Goal: Information Seeking & Learning: Learn about a topic

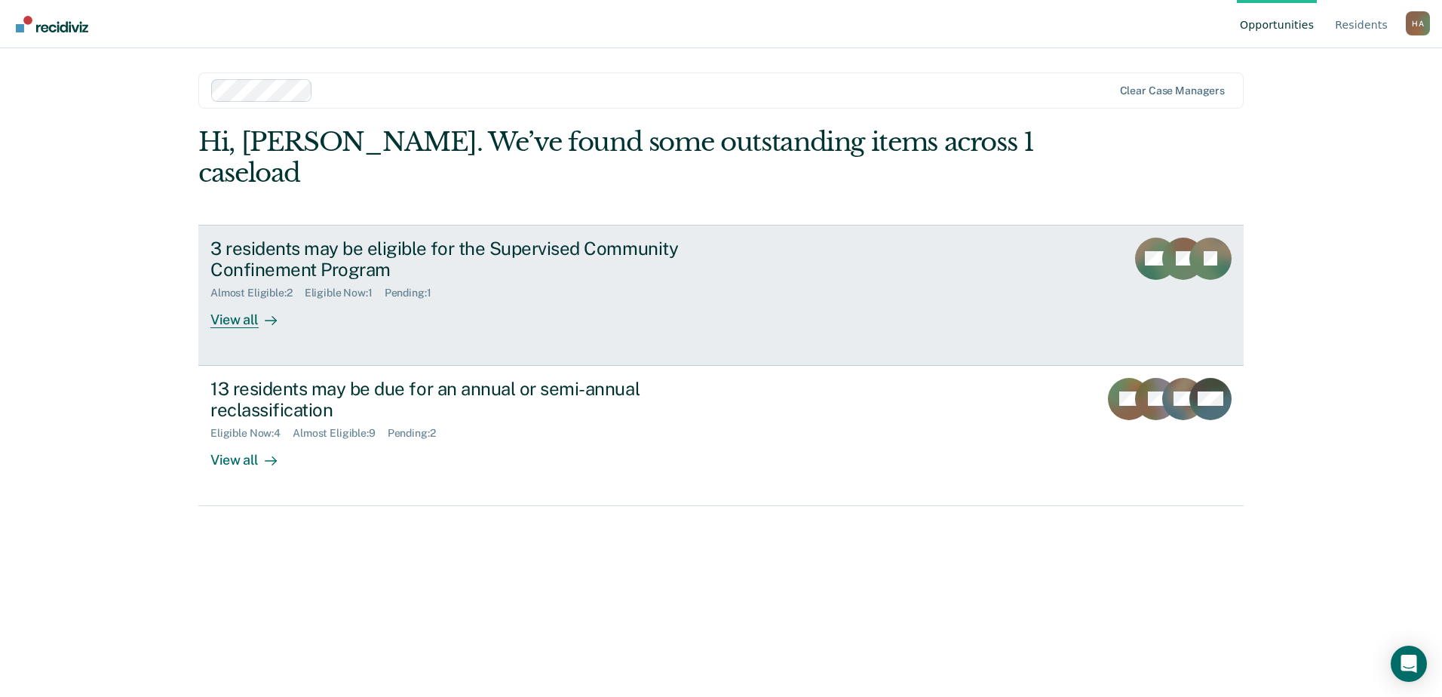
click at [510, 240] on div "3 residents may be eligible for the Supervised Community Confinement Program" at bounding box center [474, 260] width 529 height 44
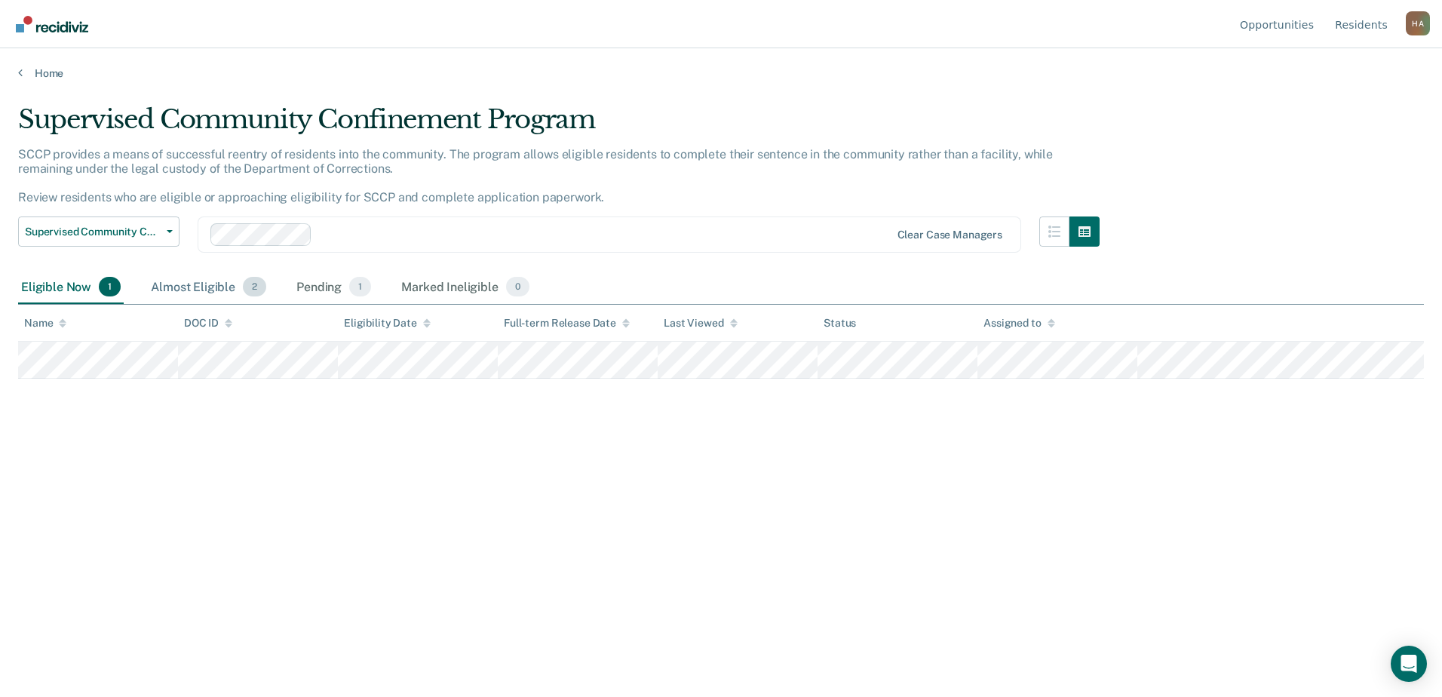
click at [207, 291] on div "Almost Eligible 2" at bounding box center [208, 287] width 121 height 33
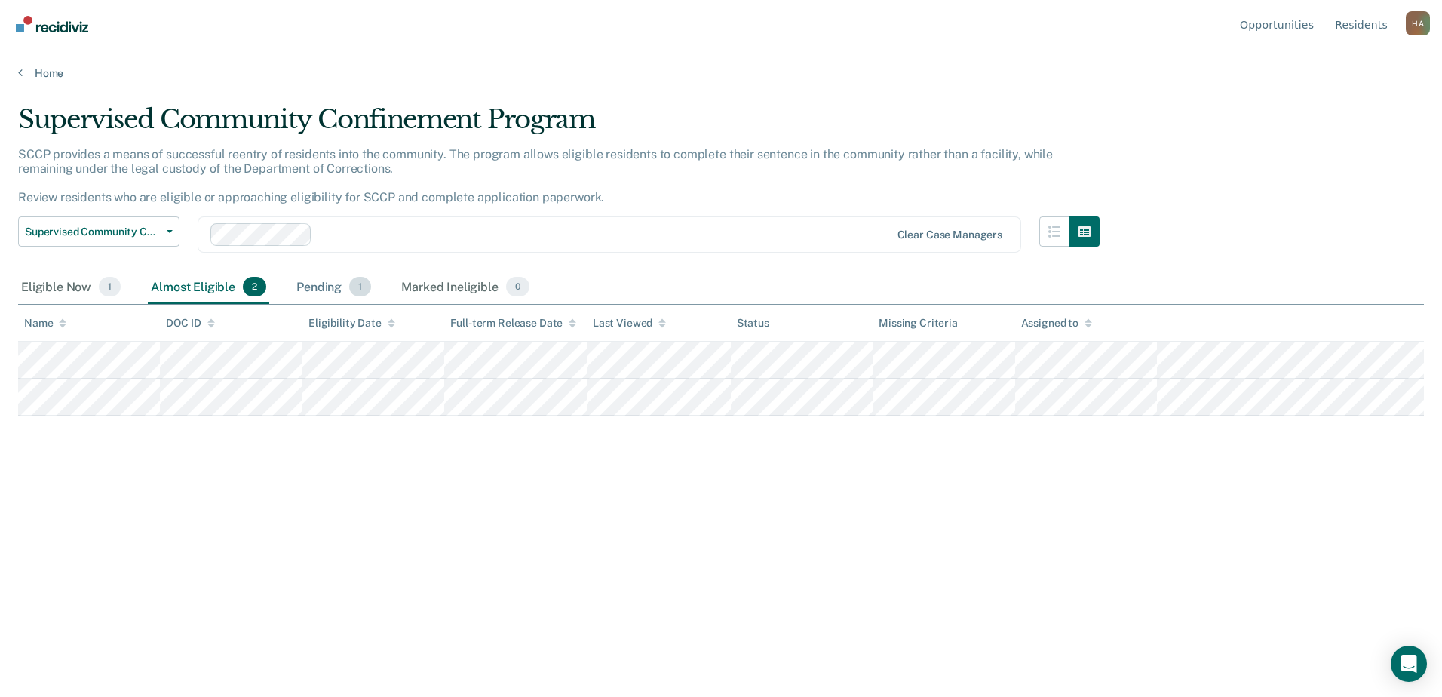
click at [308, 293] on div "Pending 1" at bounding box center [333, 287] width 81 height 33
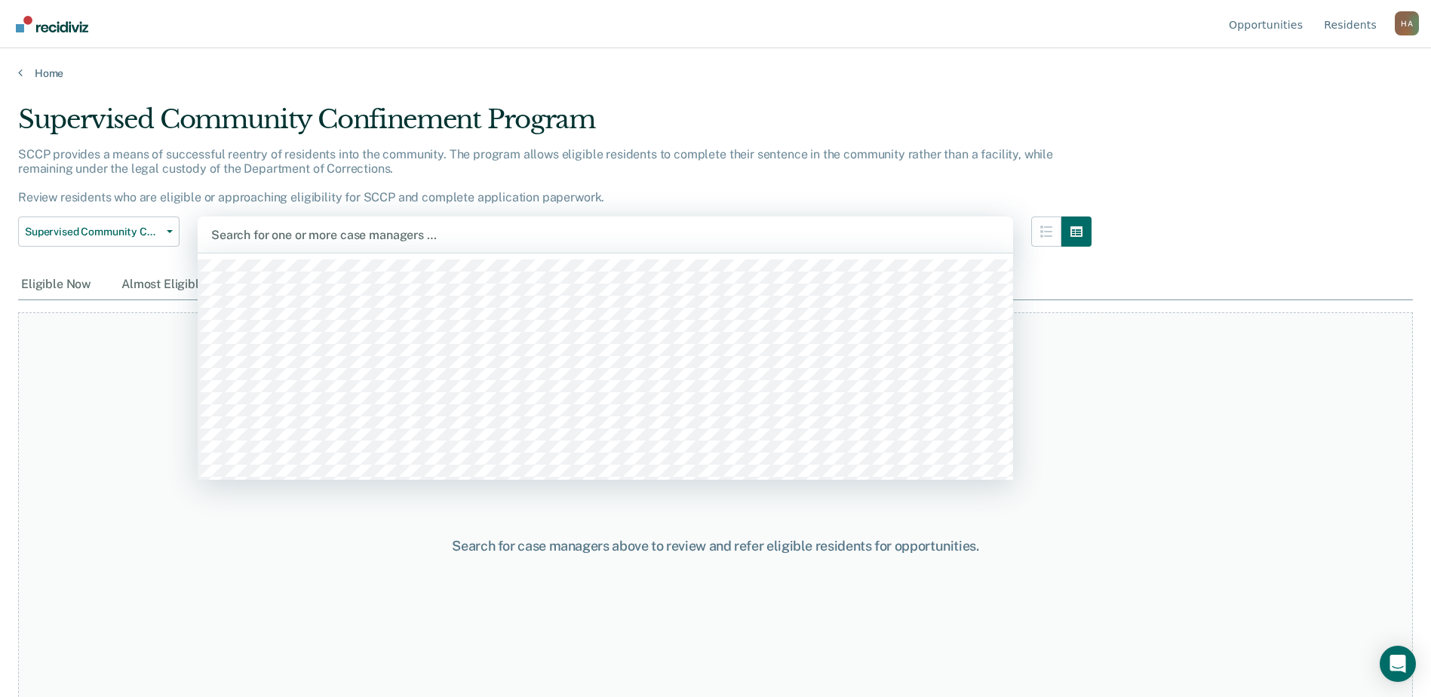
click at [300, 236] on div at bounding box center [605, 234] width 788 height 17
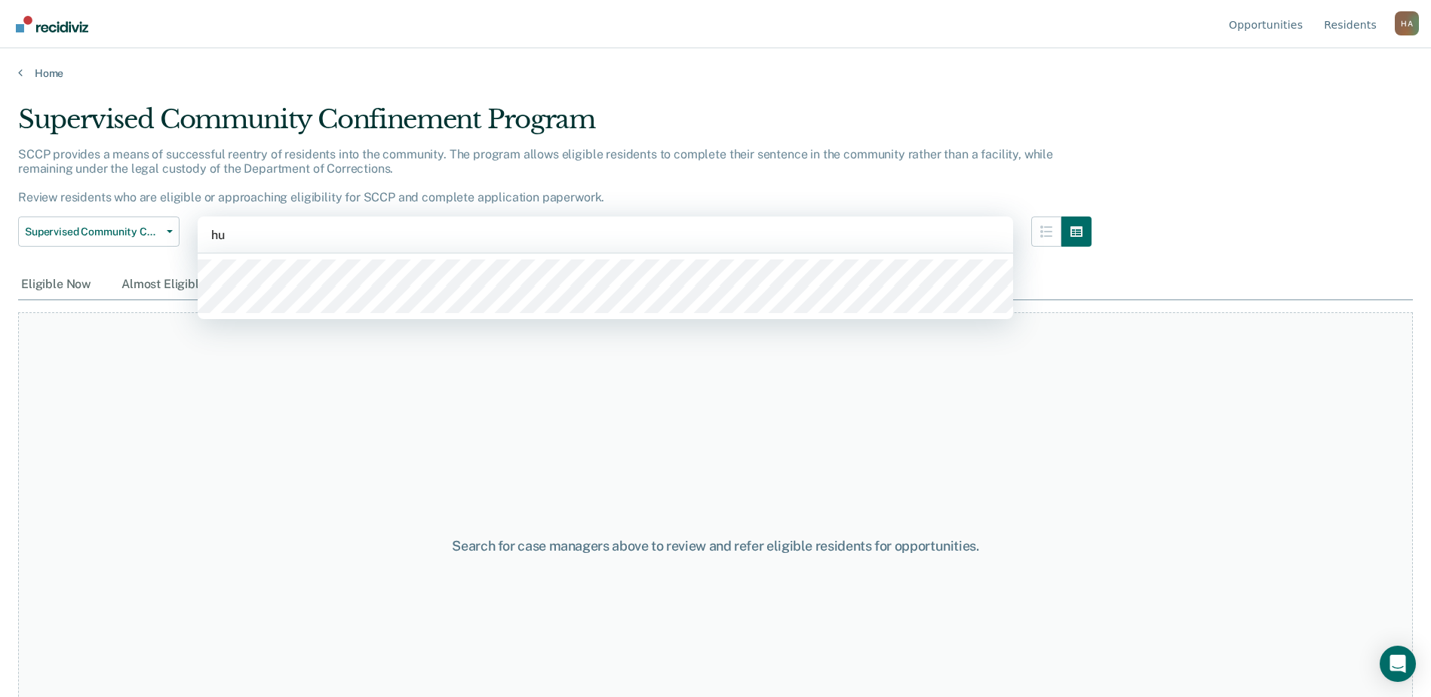
type input "h"
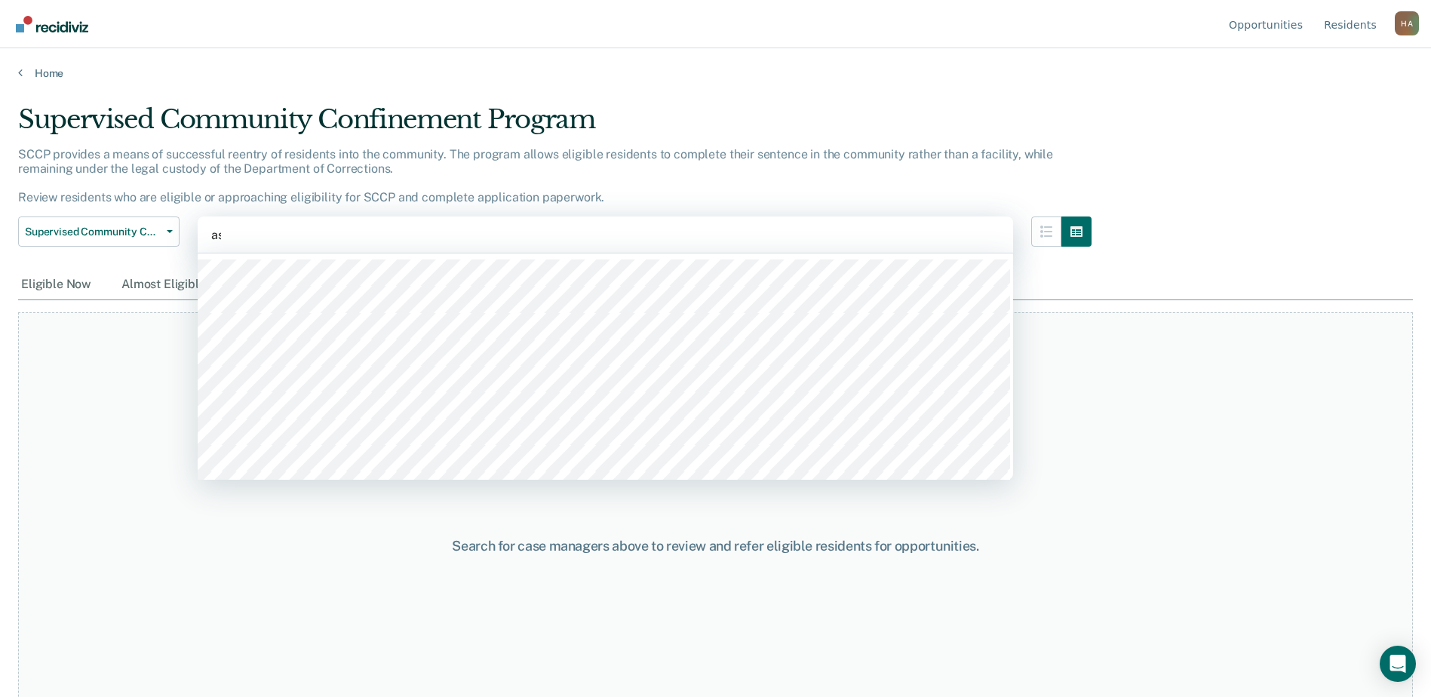
type input "ash"
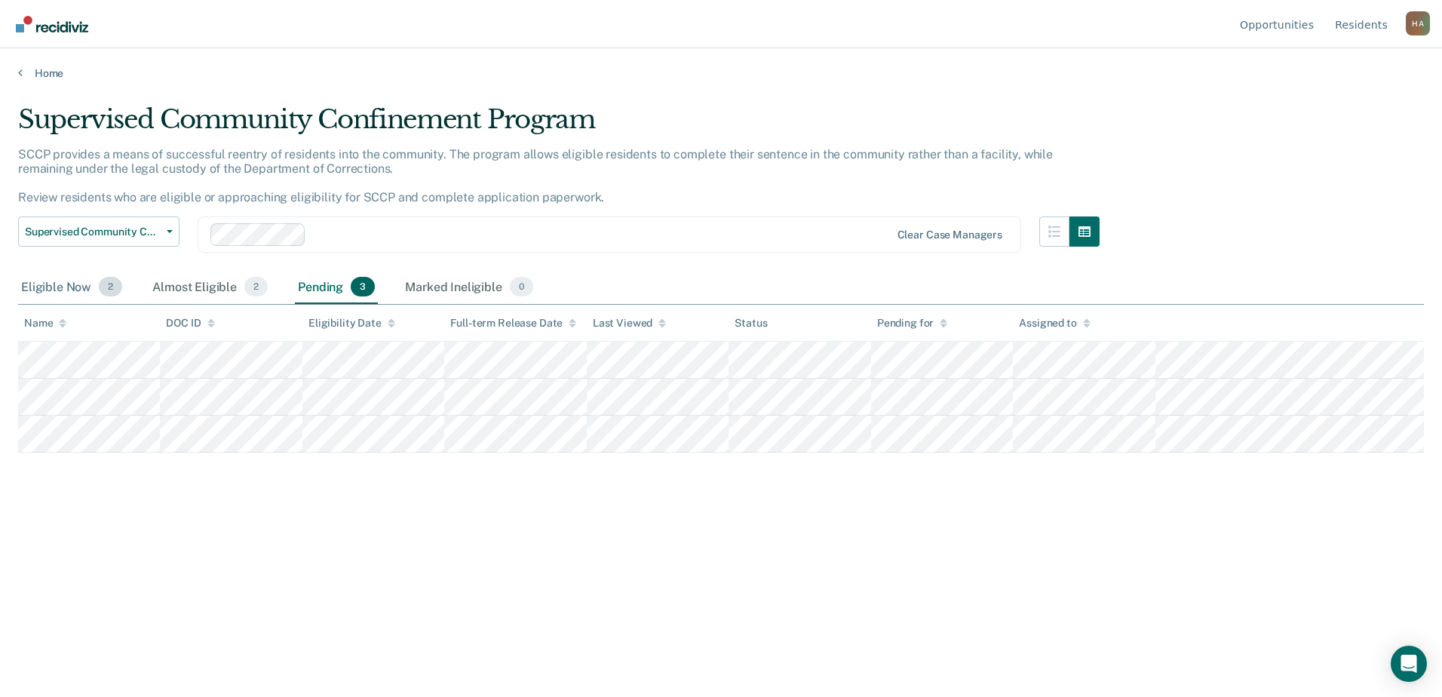
click at [51, 287] on div "Eligible Now 2" at bounding box center [71, 287] width 107 height 33
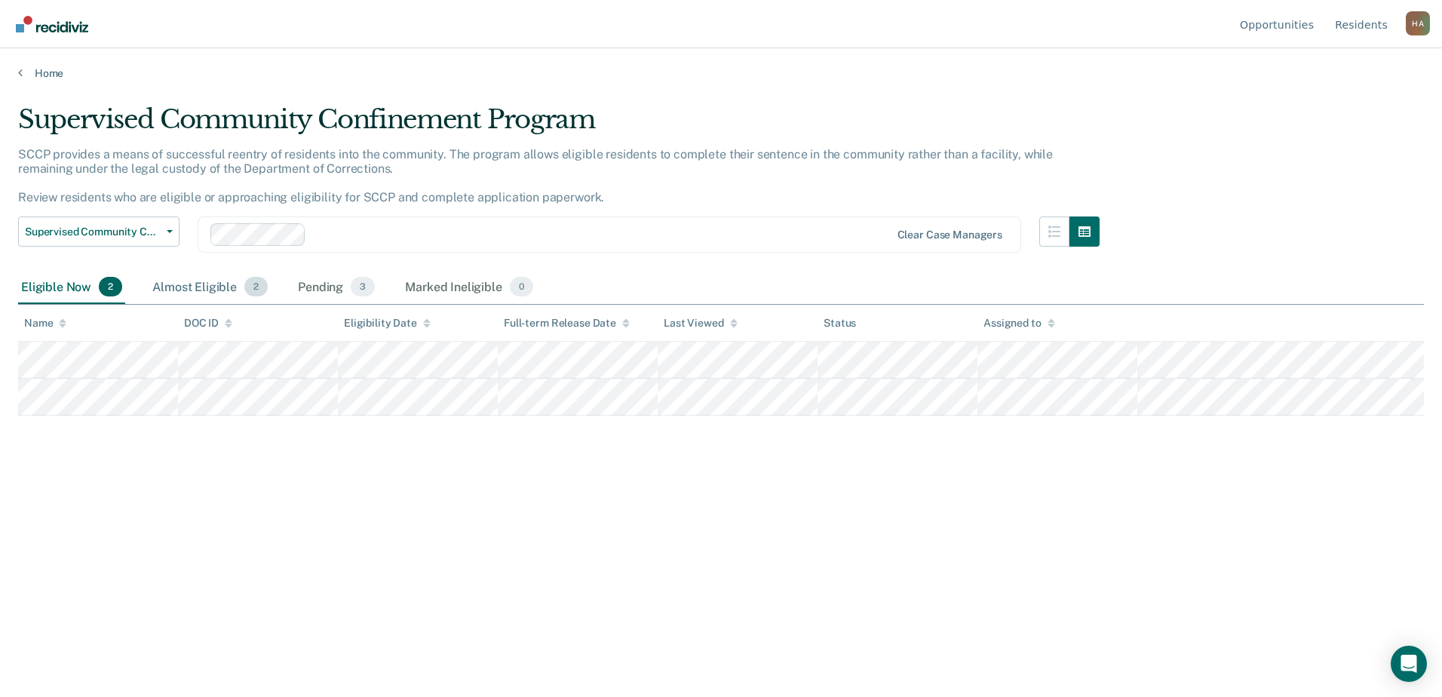
click at [219, 278] on div "Almost Eligible 2" at bounding box center [209, 287] width 121 height 33
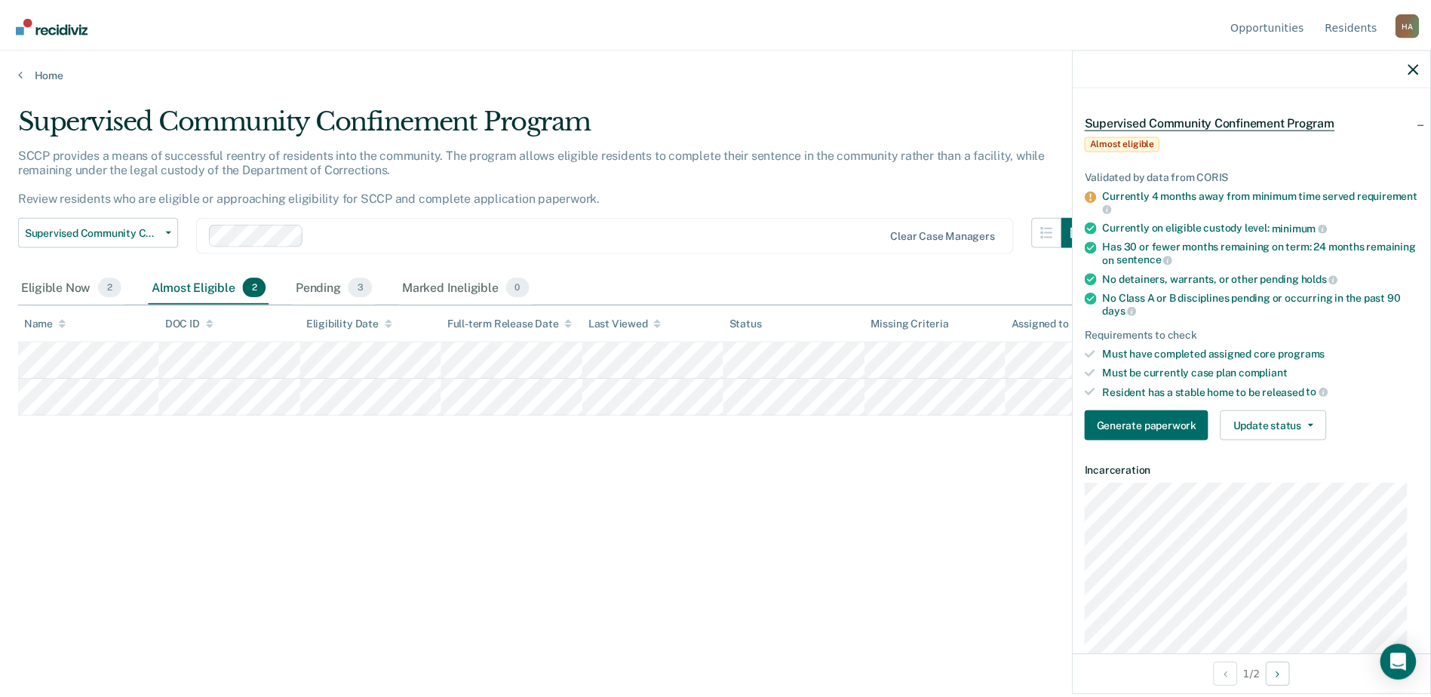
scroll to position [75, 0]
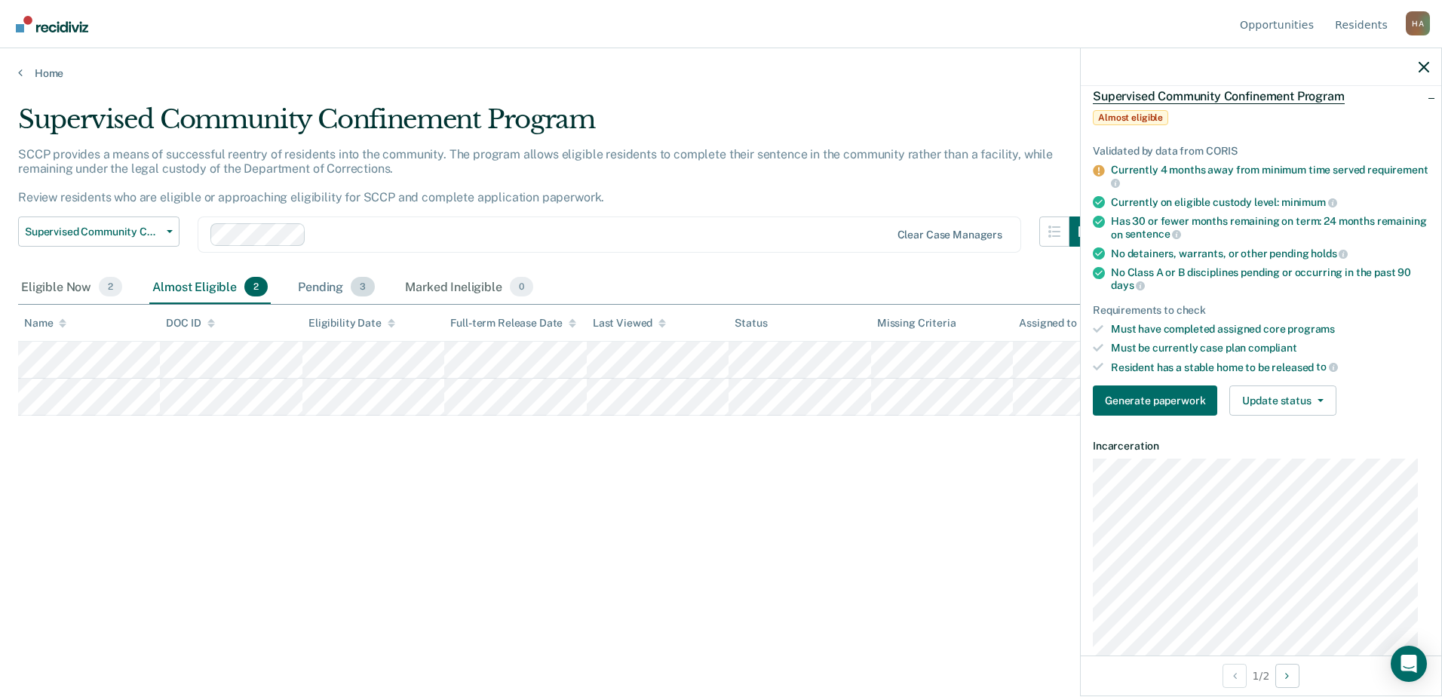
click at [309, 283] on div "Pending 3" at bounding box center [336, 287] width 83 height 33
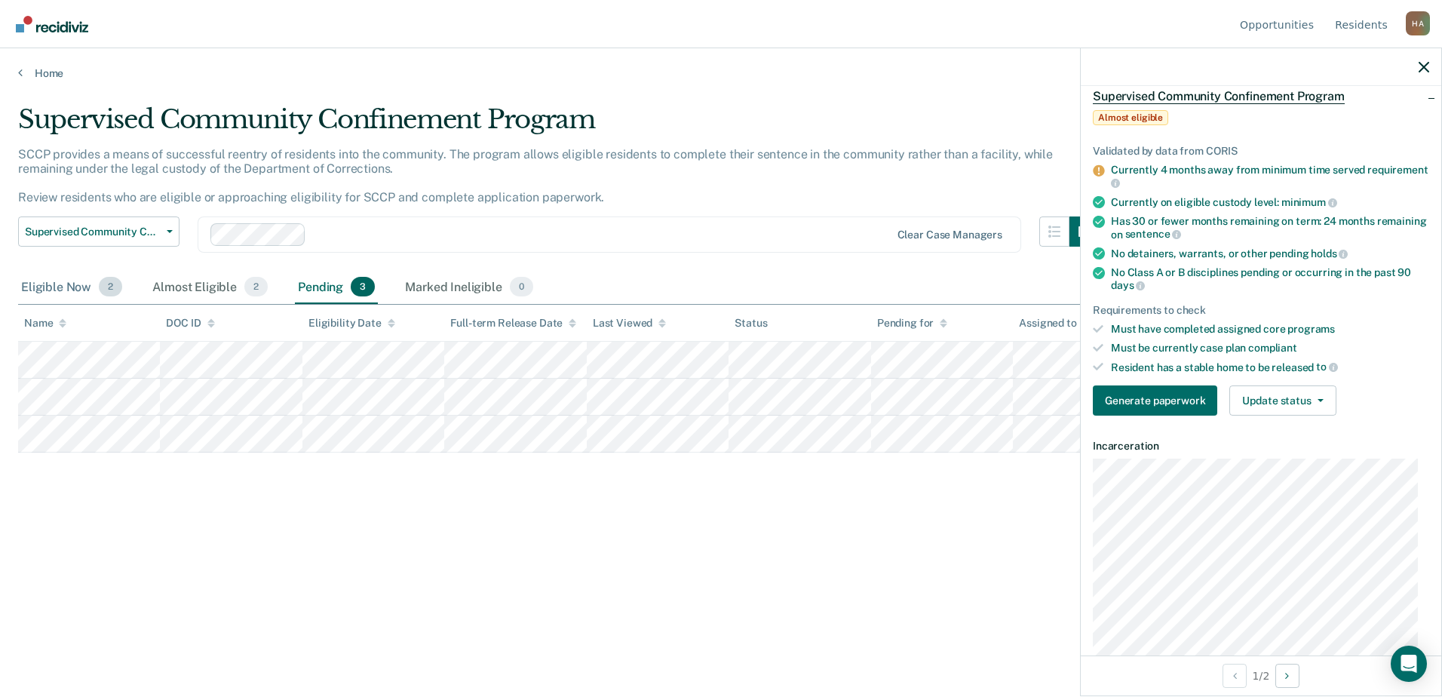
click at [54, 290] on div "Eligible Now 2" at bounding box center [71, 287] width 107 height 33
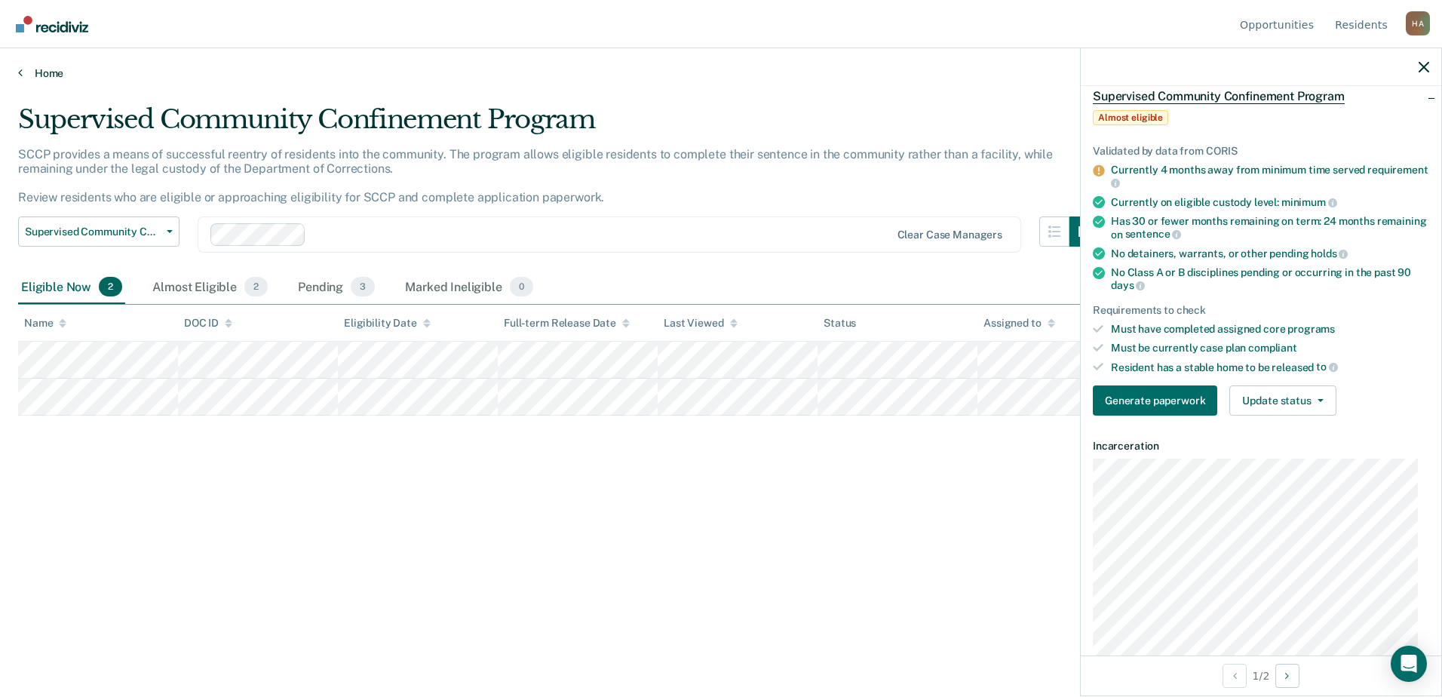
click at [42, 71] on link "Home" at bounding box center [721, 73] width 1406 height 14
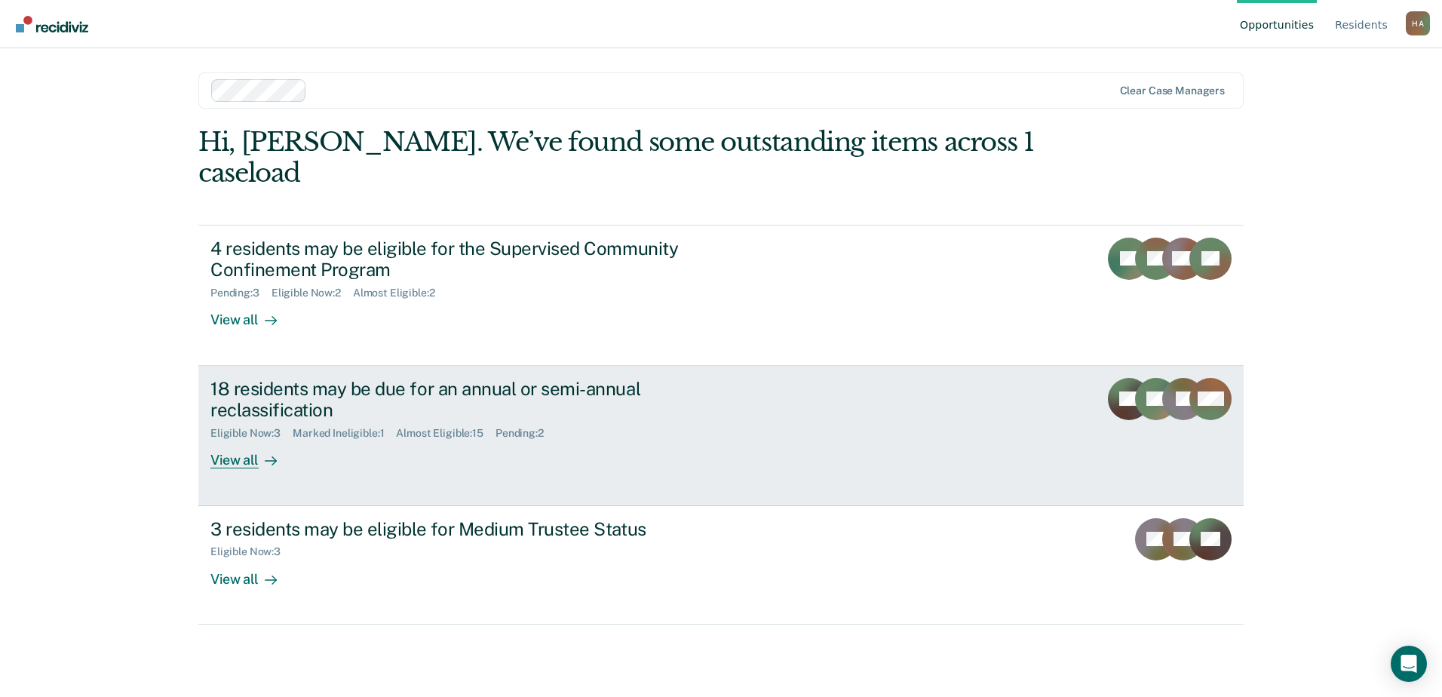
click at [394, 427] on div "Marked Ineligible : 1" at bounding box center [344, 433] width 103 height 13
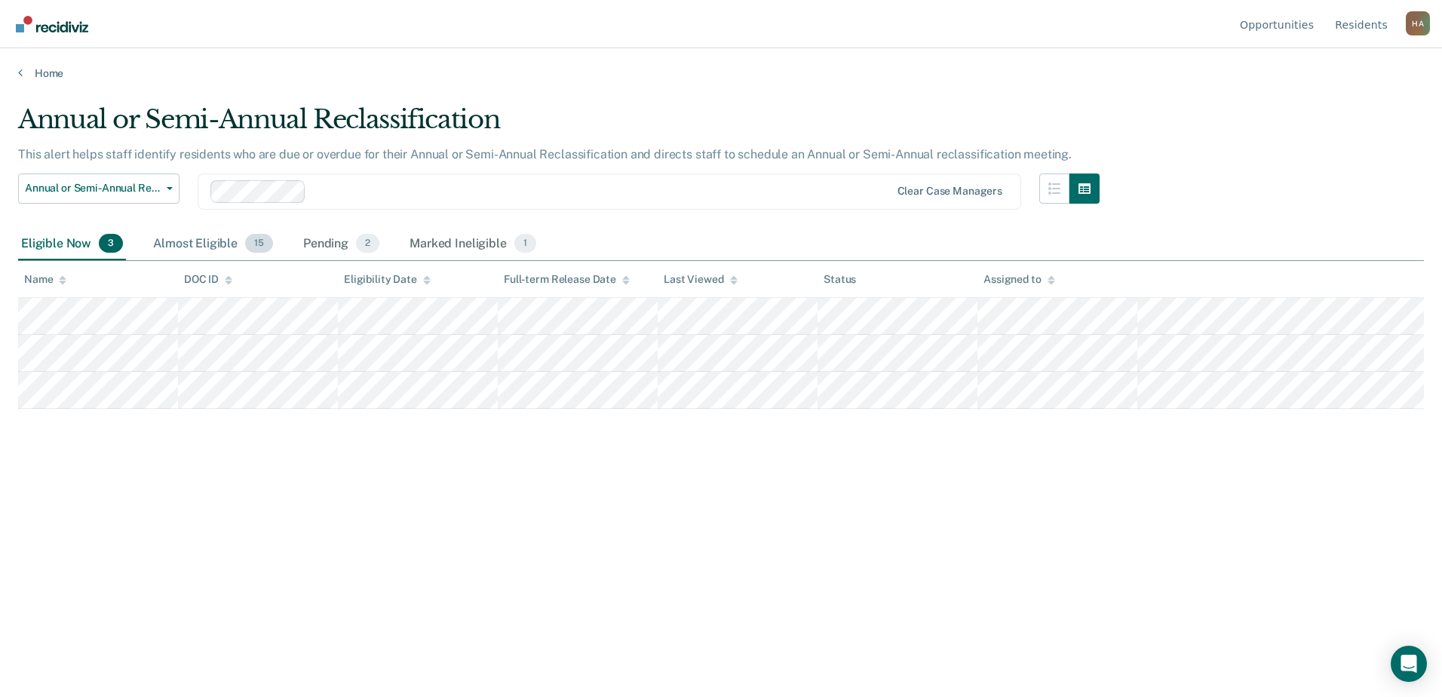
click at [173, 247] on div "Almost Eligible 15" at bounding box center [213, 244] width 126 height 33
